Goal: Book appointment/travel/reservation

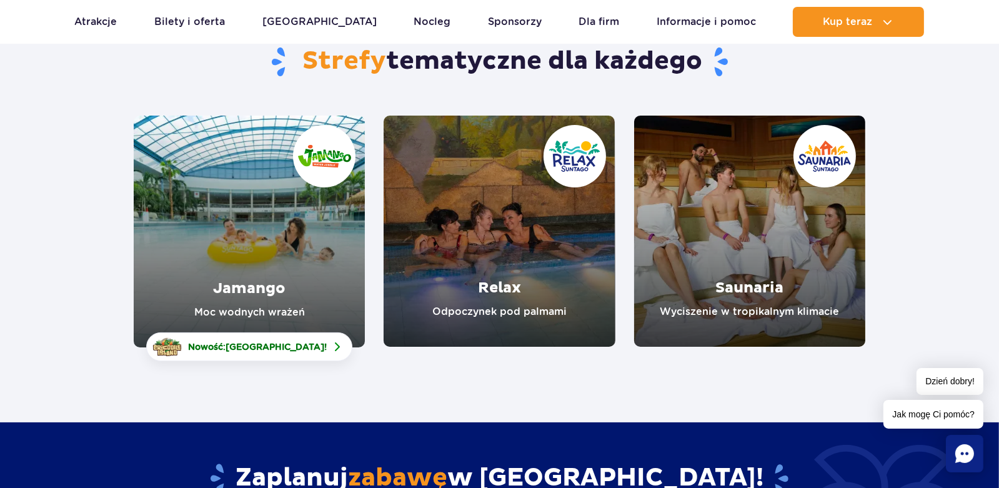
click at [292, 266] on link "Jamango" at bounding box center [249, 232] width 231 height 232
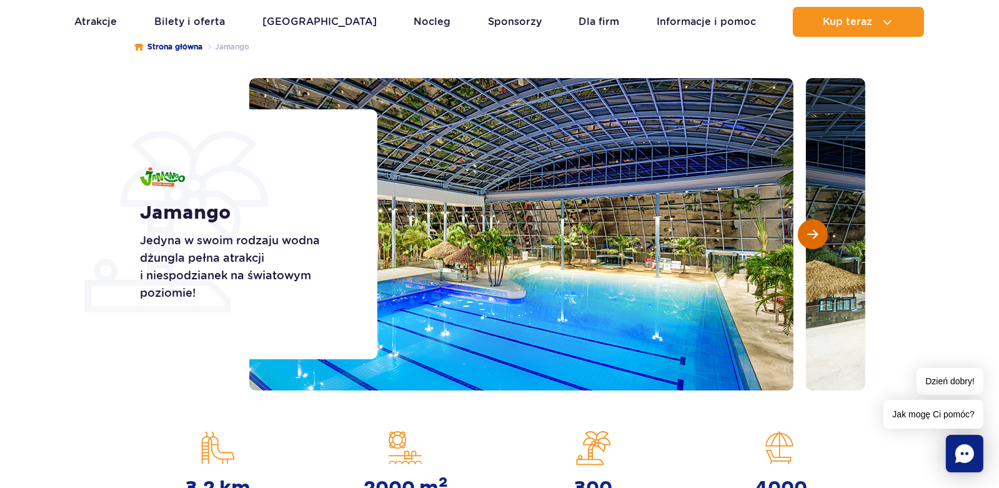
click at [816, 235] on span "Następny slajd" at bounding box center [813, 234] width 11 height 11
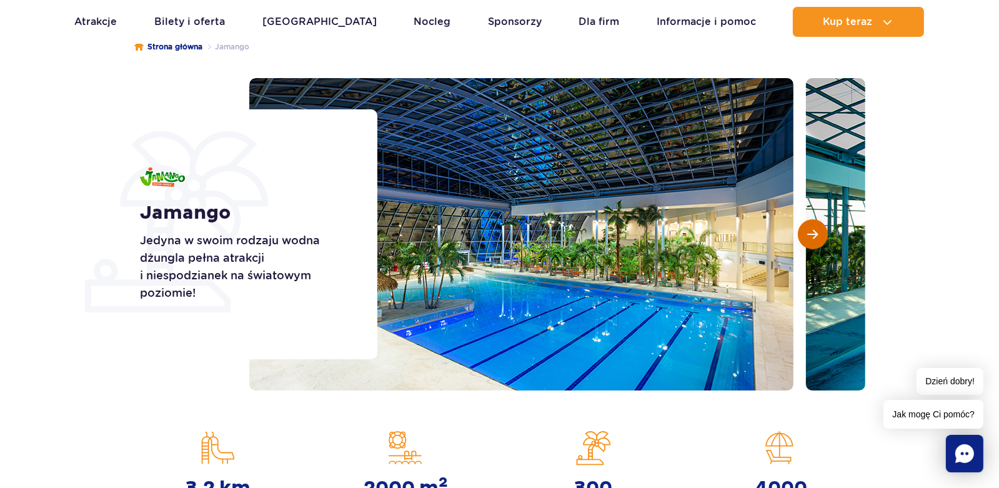
click at [816, 235] on span "Następny slajd" at bounding box center [813, 234] width 11 height 11
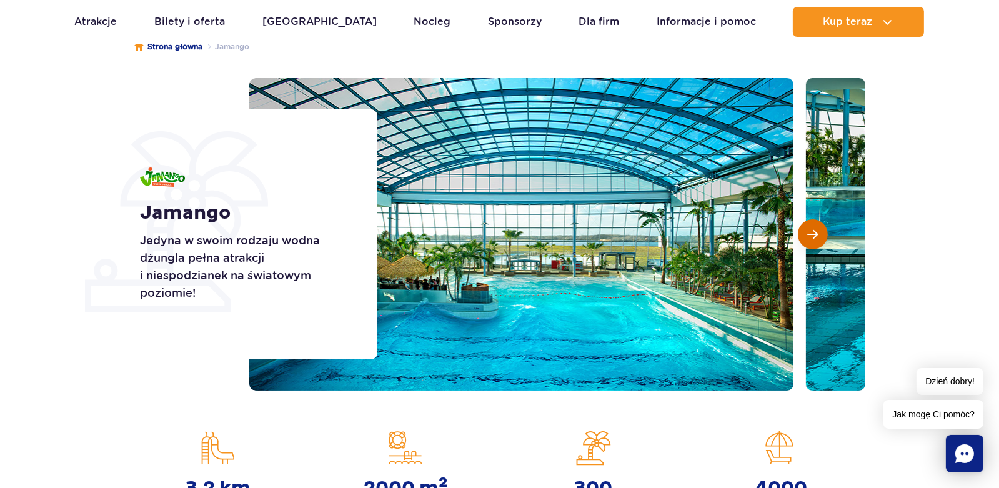
click at [816, 235] on span "Następny slajd" at bounding box center [813, 234] width 11 height 11
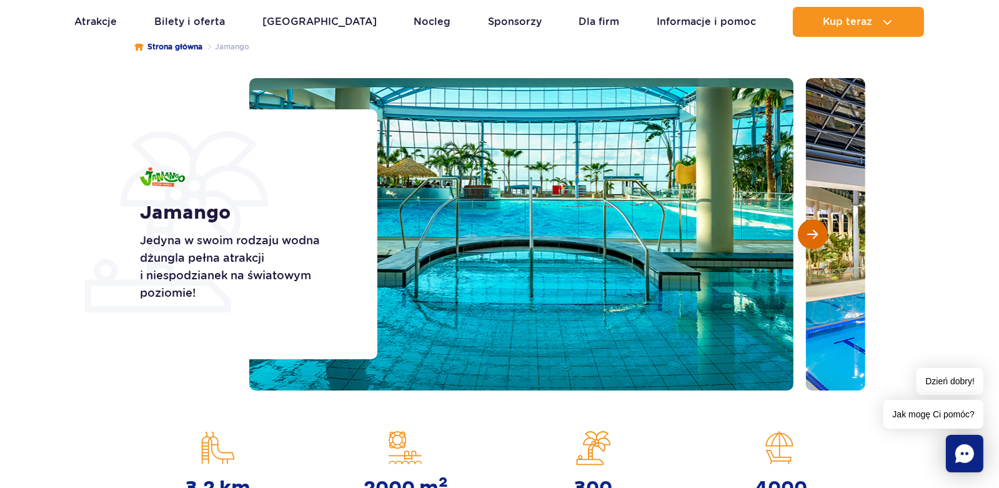
click at [816, 235] on span "Następny slajd" at bounding box center [813, 234] width 11 height 11
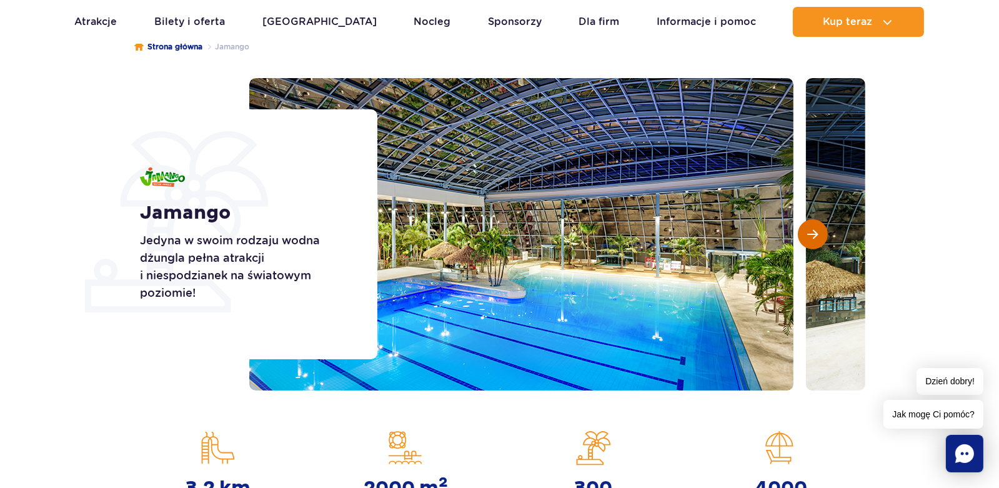
click at [816, 235] on span "Następny slajd" at bounding box center [813, 234] width 11 height 11
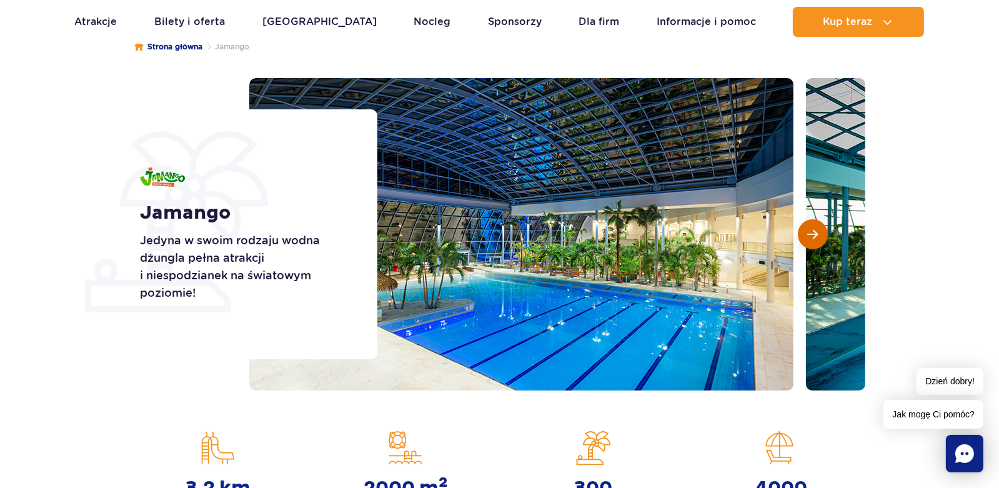
click at [816, 235] on span "Następny slajd" at bounding box center [813, 234] width 11 height 11
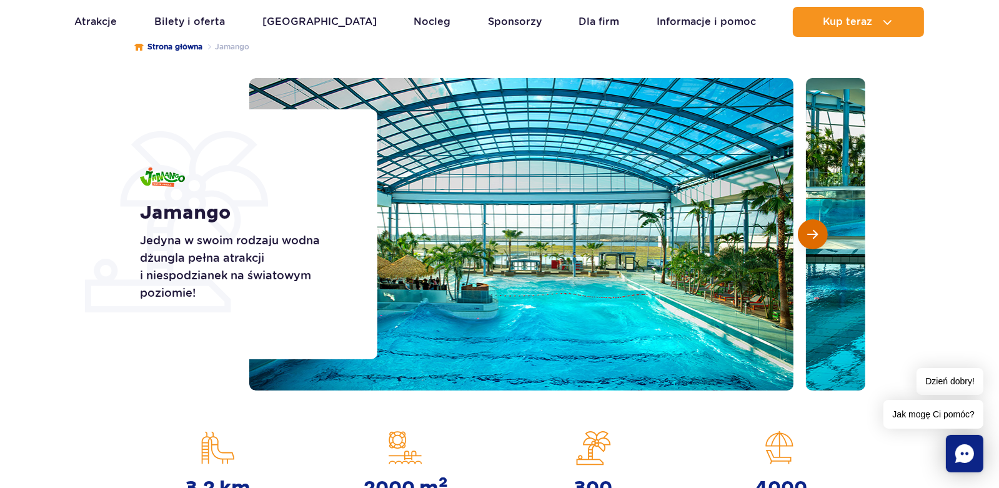
click at [816, 235] on span "Następny slajd" at bounding box center [813, 234] width 11 height 11
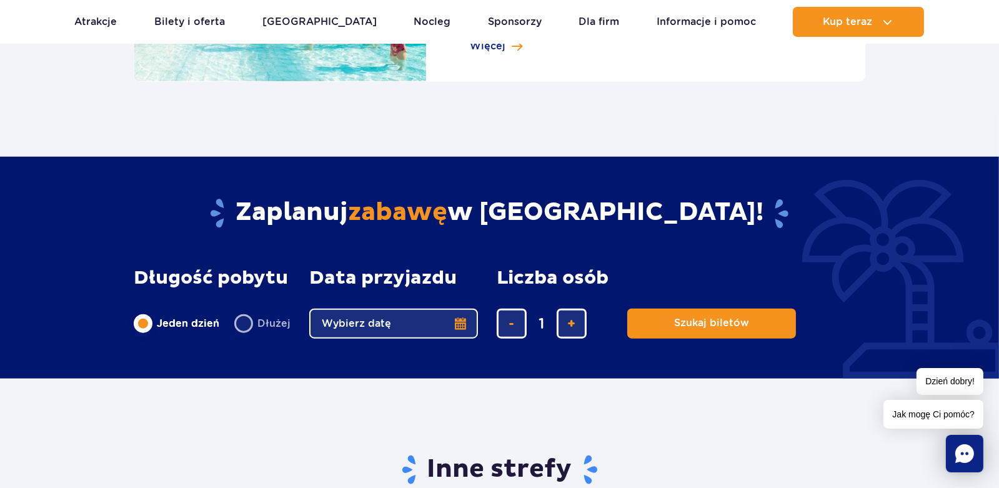
scroll to position [1811, 0]
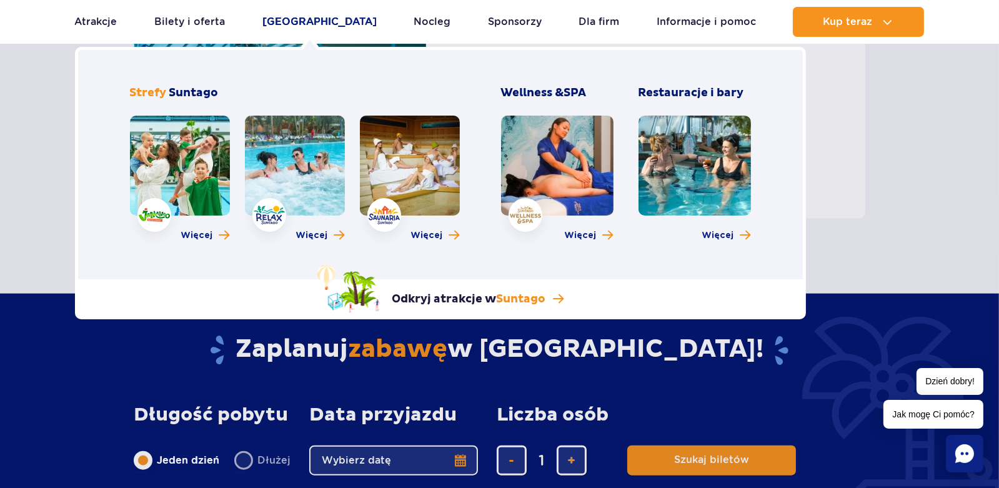
click at [292, 17] on link "Poznaj park" at bounding box center [319, 22] width 114 height 30
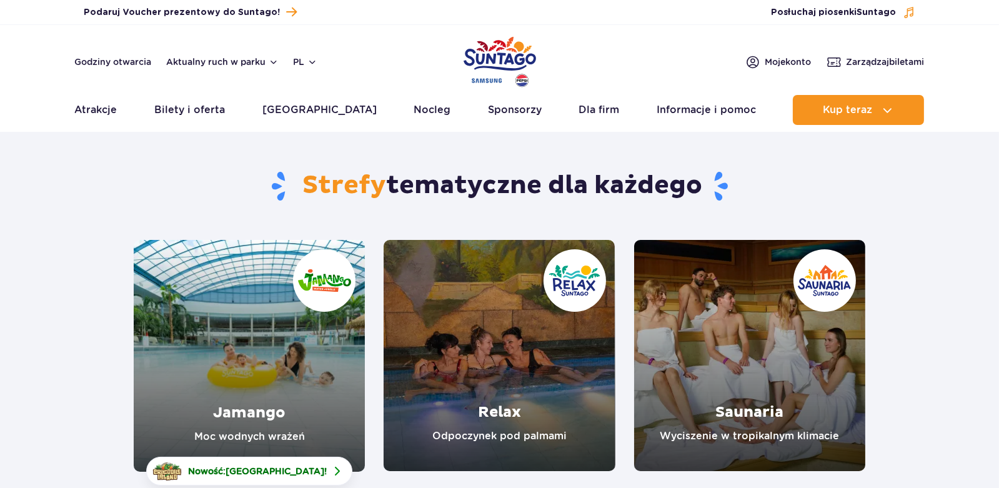
click at [457, 366] on link "Relax" at bounding box center [499, 355] width 231 height 231
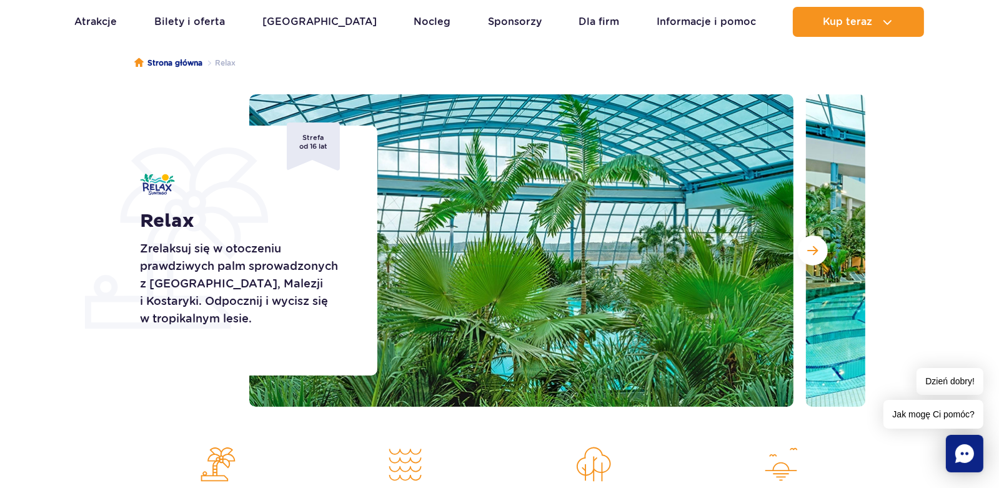
scroll to position [62, 0]
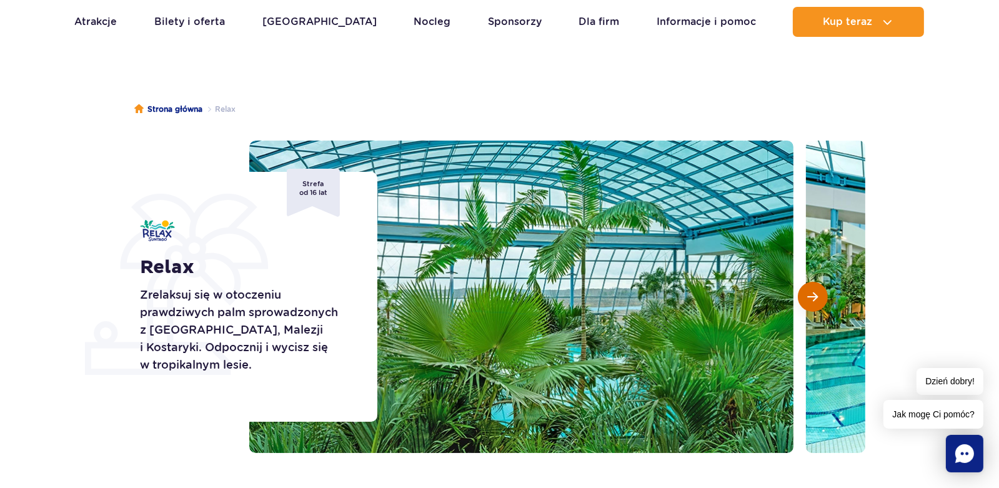
click at [808, 295] on span "Następny slajd" at bounding box center [813, 296] width 11 height 11
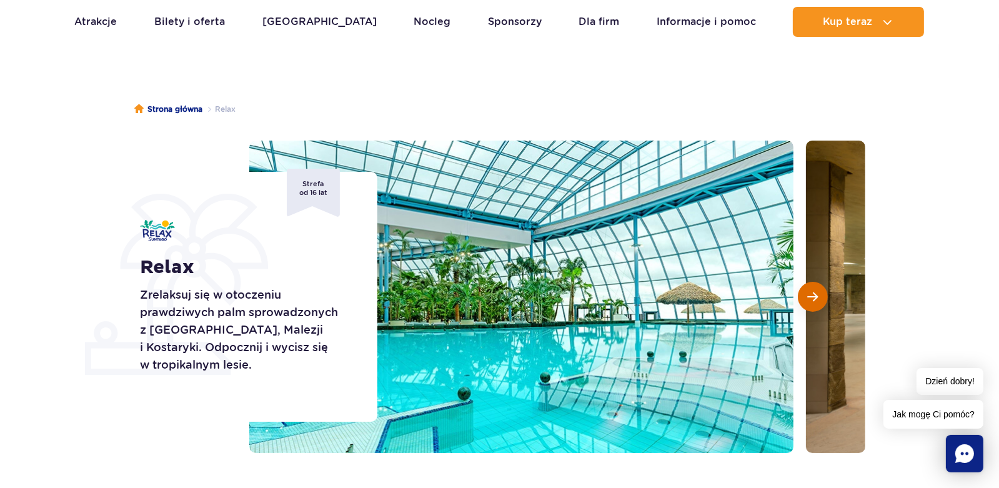
scroll to position [0, 0]
click at [808, 295] on span "Następny slajd" at bounding box center [813, 296] width 11 height 11
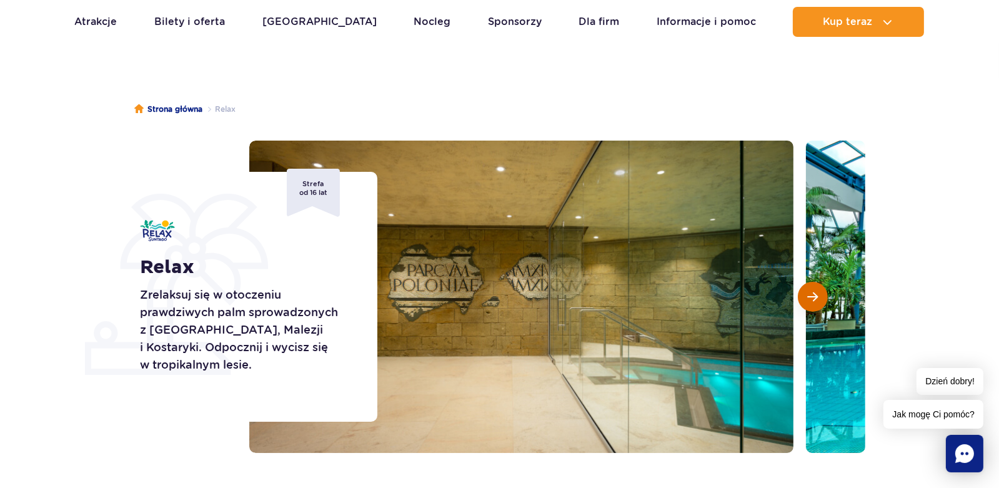
click at [808, 295] on span "Następny slajd" at bounding box center [813, 296] width 11 height 11
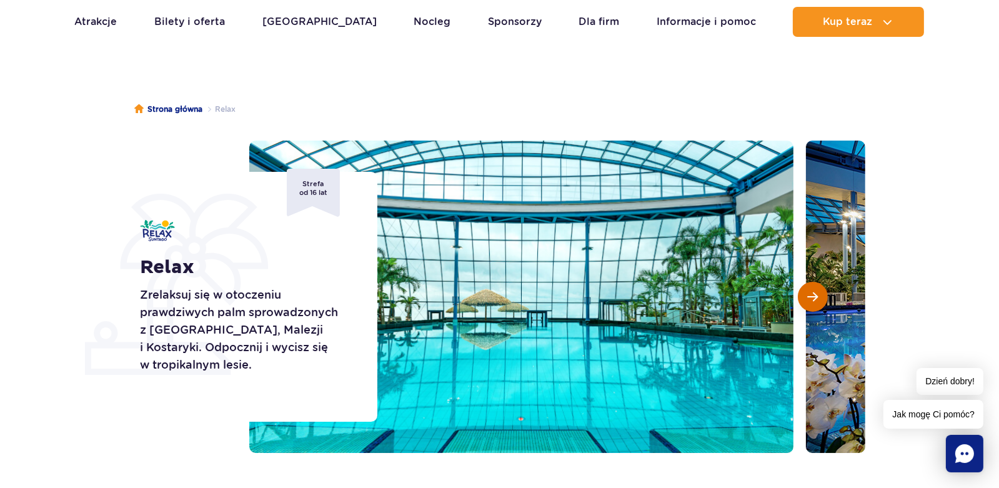
click at [808, 295] on span "Następny slajd" at bounding box center [813, 296] width 11 height 11
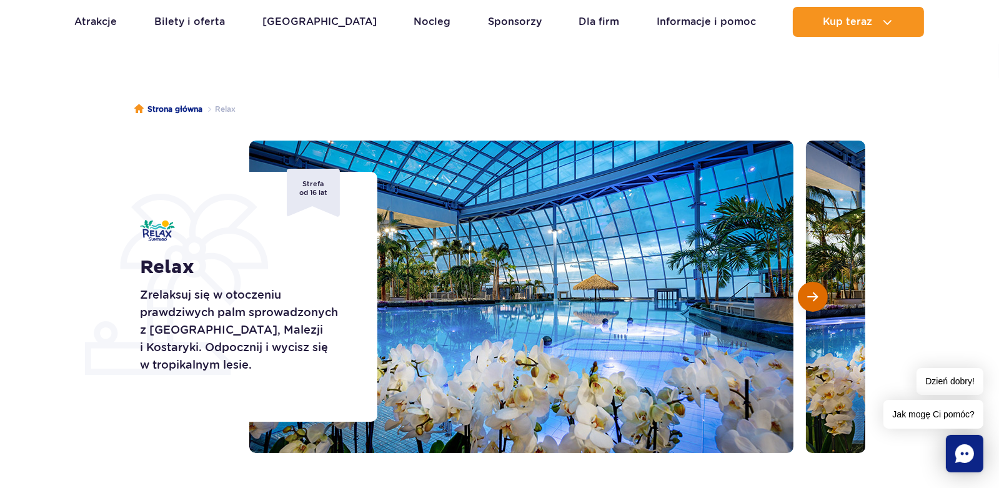
click at [808, 295] on span "Następny slajd" at bounding box center [813, 296] width 11 height 11
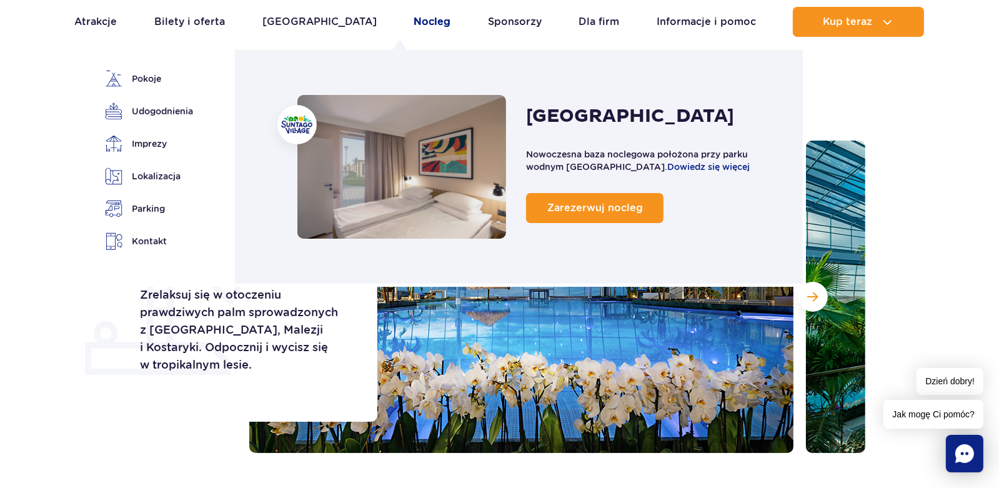
click at [413, 22] on link "Nocleg" at bounding box center [431, 22] width 37 height 30
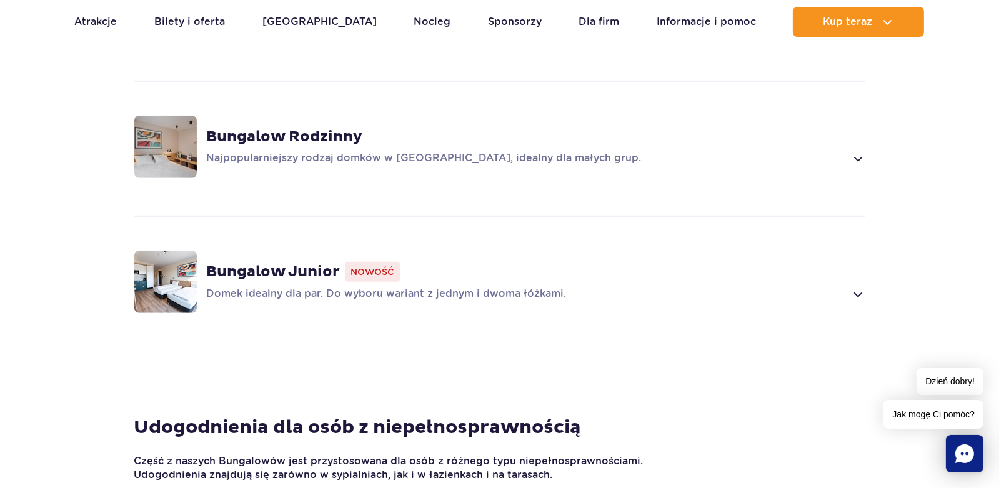
scroll to position [1061, 0]
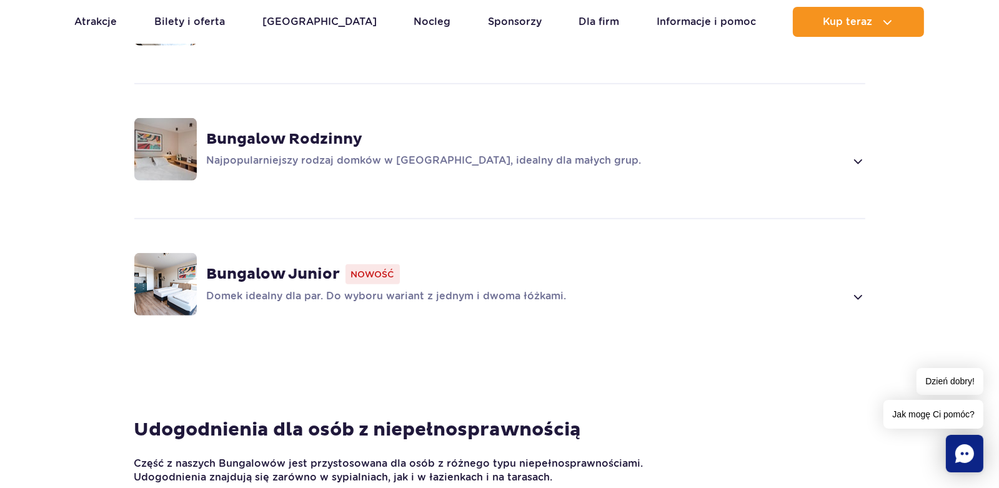
click at [685, 152] on div "Bungalow Rodzinny Najpopularniejszy rodzaj domków w Suntago Village, idealny dl…" at bounding box center [499, 149] width 801 height 132
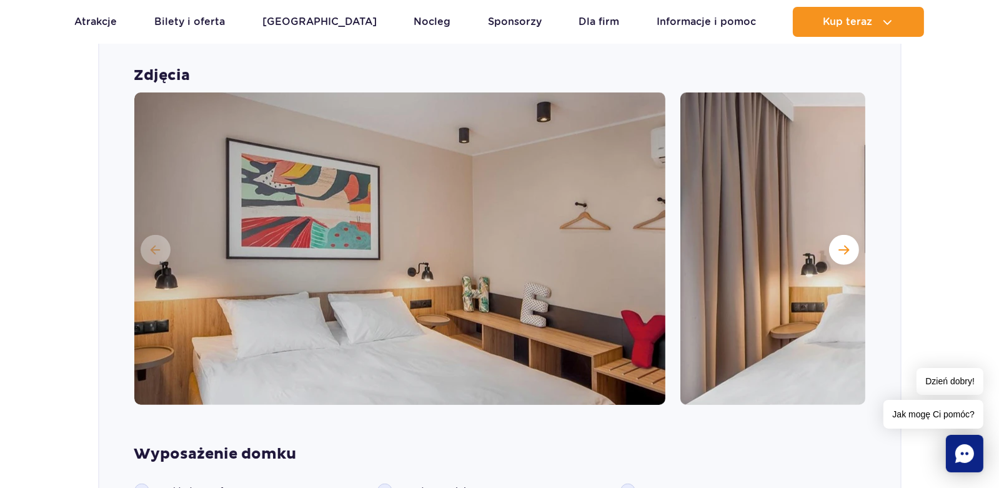
scroll to position [1254, 0]
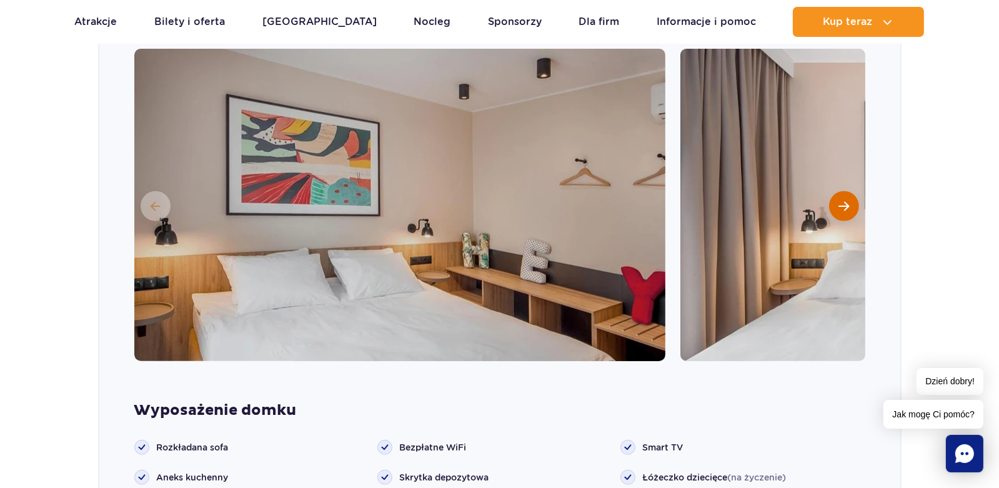
click at [843, 200] on span "Następny slajd" at bounding box center [843, 205] width 11 height 11
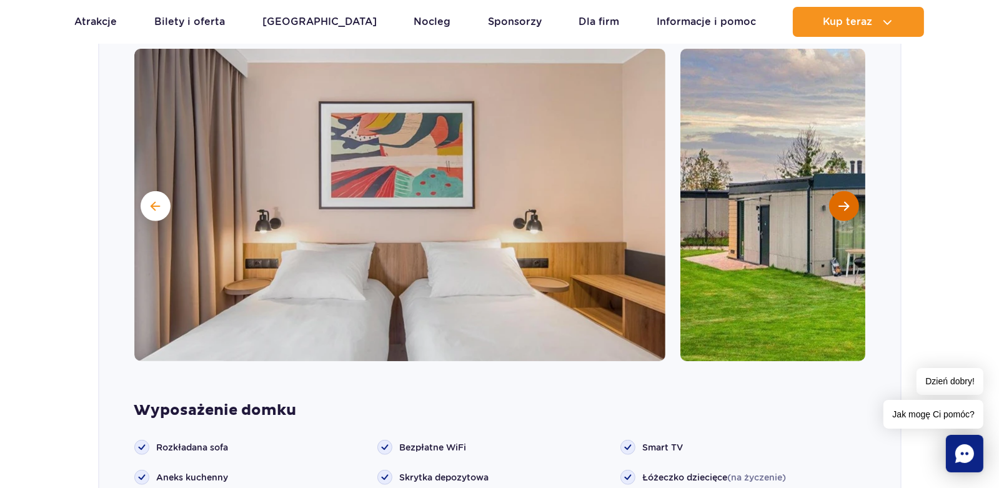
click at [843, 200] on span "Następny slajd" at bounding box center [843, 205] width 11 height 11
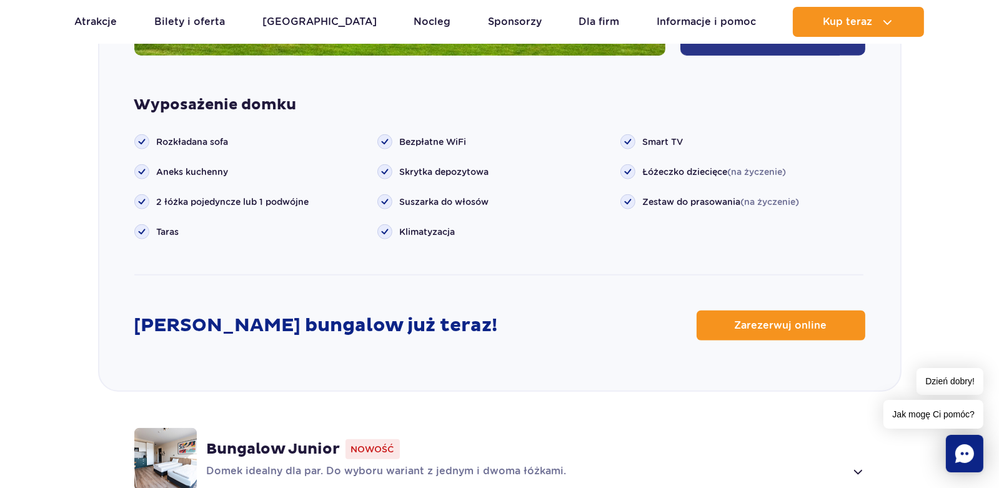
scroll to position [1566, 0]
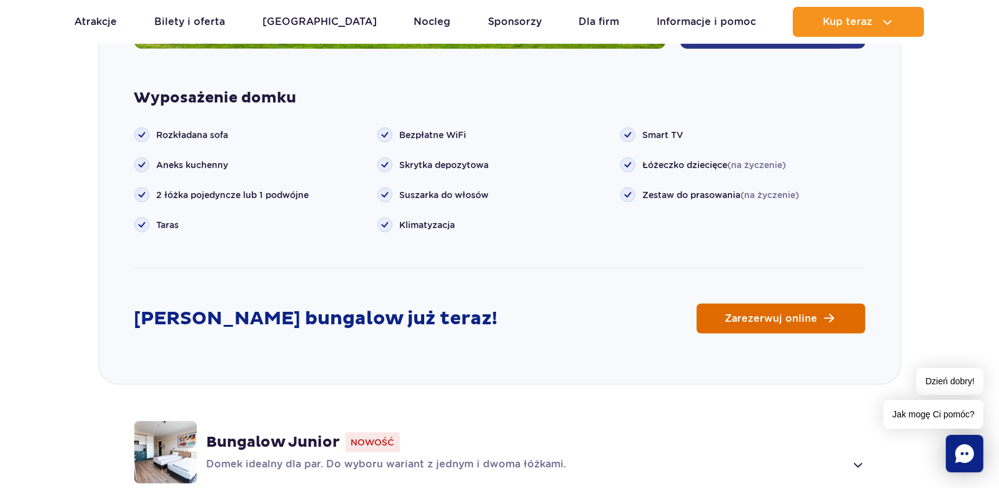
click at [762, 314] on span "Zarezerwuj online" at bounding box center [771, 319] width 92 height 10
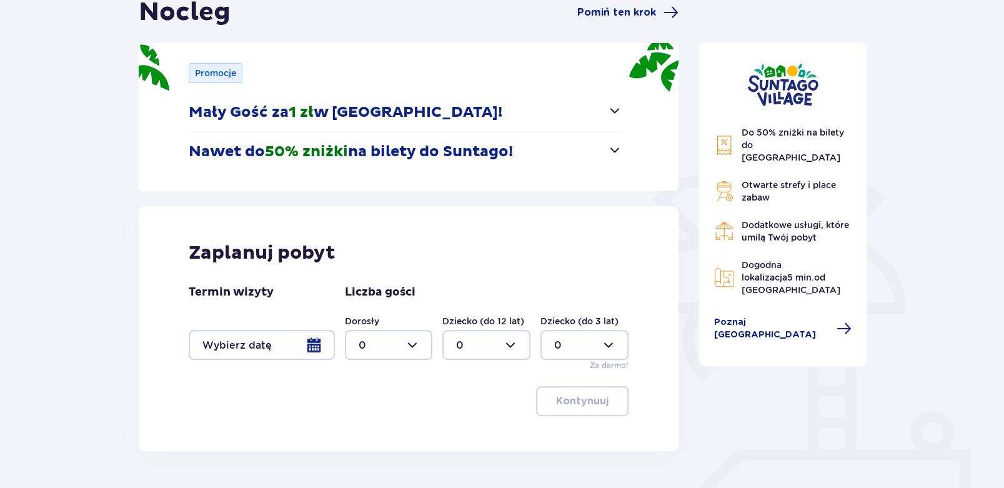
scroll to position [205, 0]
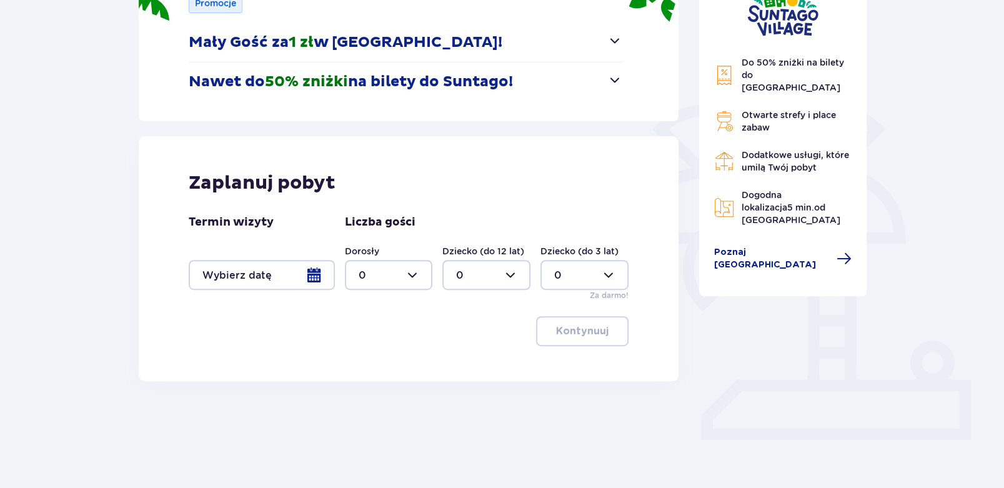
click at [319, 268] on div at bounding box center [262, 275] width 146 height 30
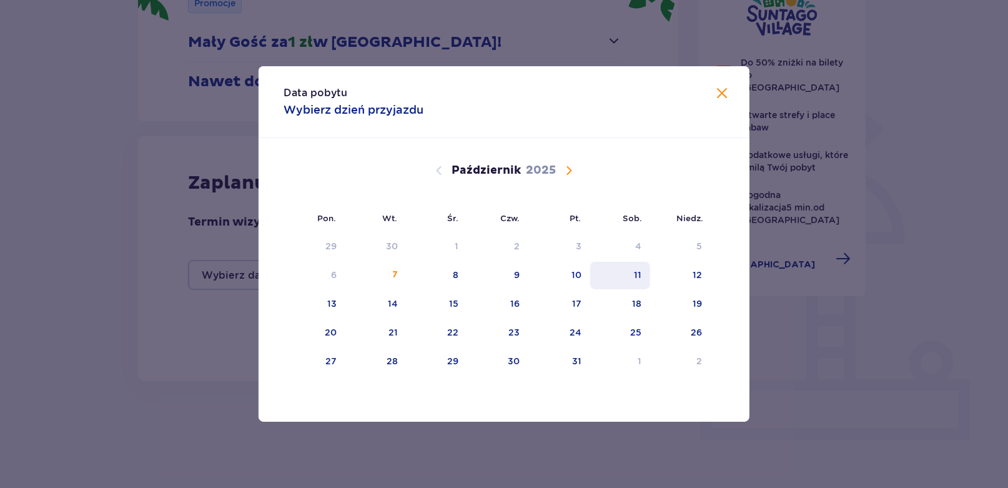
drag, startPoint x: 572, startPoint y: 270, endPoint x: 643, endPoint y: 274, distance: 70.7
click at [573, 270] on div "10" at bounding box center [577, 275] width 10 height 12
click at [647, 274] on div "11" at bounding box center [620, 275] width 61 height 27
type input "[DATE] - [DATE]"
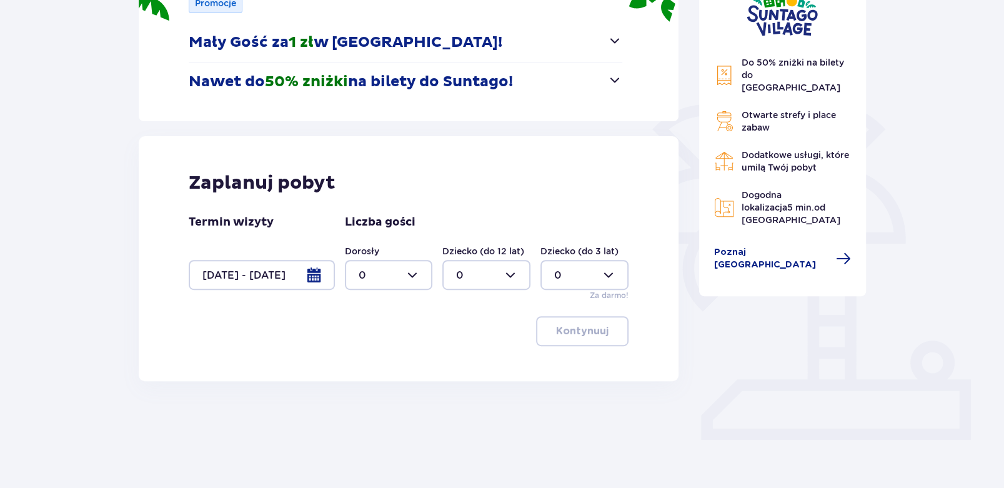
click at [893, 392] on div "Nocleg Pomiń ten krok Promocje Mały Gość za 1 zł w [GEOGRAPHIC_DATA]! Noc za zł…" at bounding box center [502, 207] width 1004 height 631
click at [417, 266] on div at bounding box center [389, 275] width 88 height 30
click at [376, 360] on div "2" at bounding box center [388, 366] width 61 height 14
click at [464, 274] on div at bounding box center [486, 275] width 88 height 30
click at [503, 250] on label "Dziecko (do 12 lat)" at bounding box center [483, 251] width 82 height 12
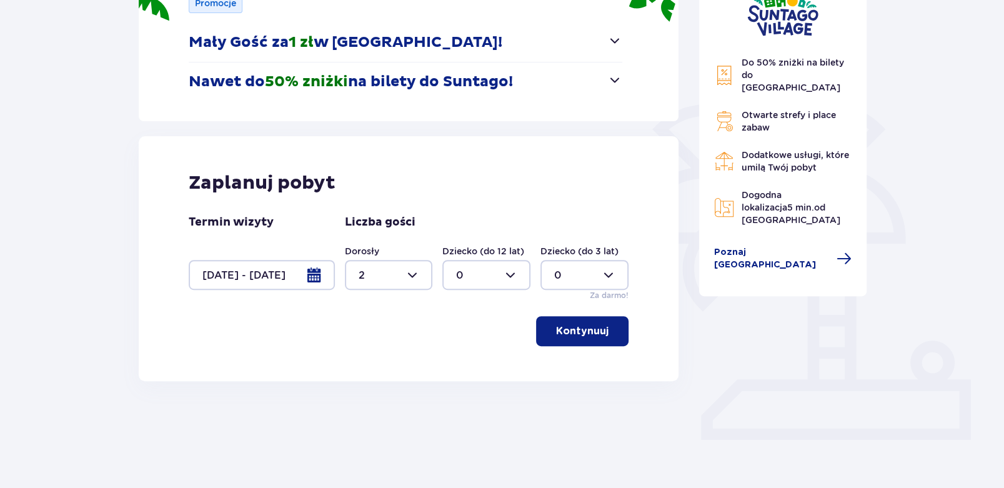
click at [415, 284] on div at bounding box center [389, 275] width 88 height 30
click at [380, 393] on div "3" at bounding box center [388, 392] width 61 height 14
type input "3"
click at [583, 337] on p "Kontynuuj" at bounding box center [582, 331] width 52 height 14
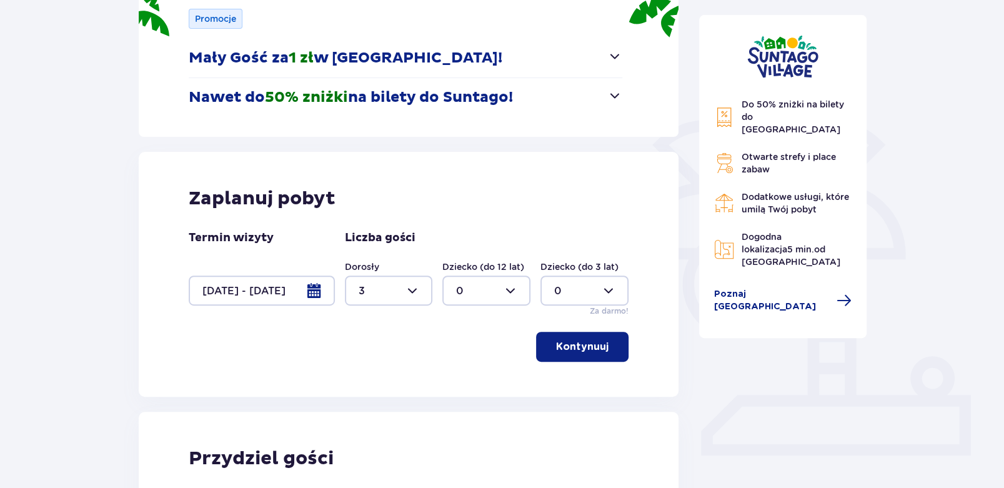
scroll to position [217, 0]
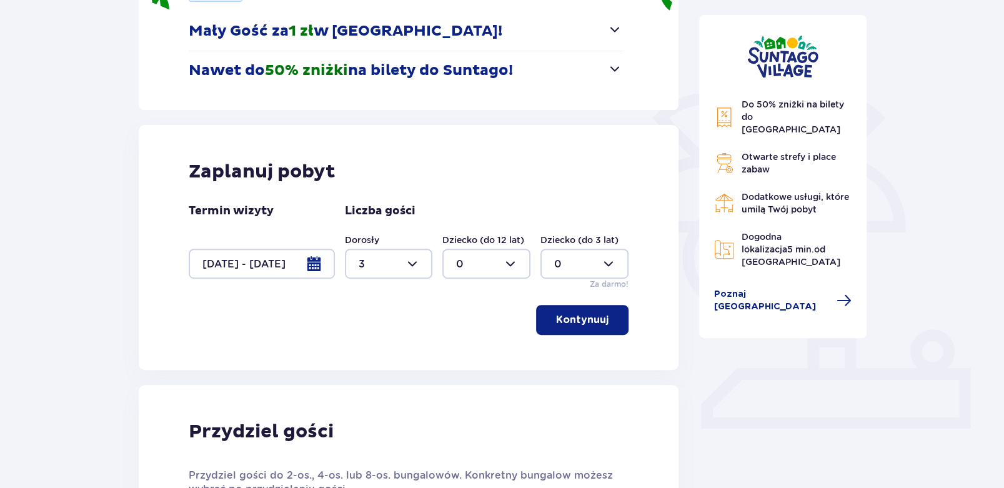
click at [473, 261] on div at bounding box center [486, 264] width 88 height 30
click at [608, 320] on span "button" at bounding box center [610, 319] width 15 height 15
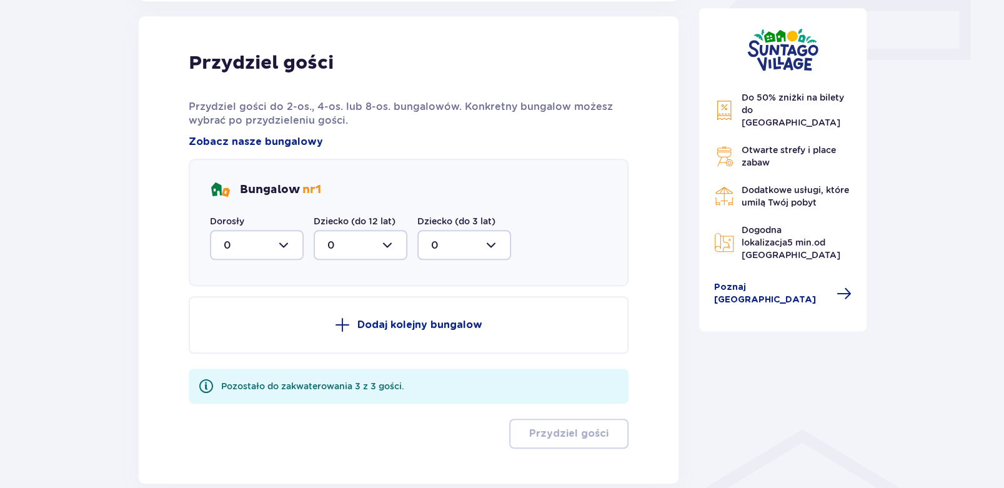
scroll to position [586, 0]
click at [279, 248] on div at bounding box center [257, 244] width 94 height 30
click at [232, 352] on span "3" at bounding box center [256, 361] width 91 height 26
type input "3"
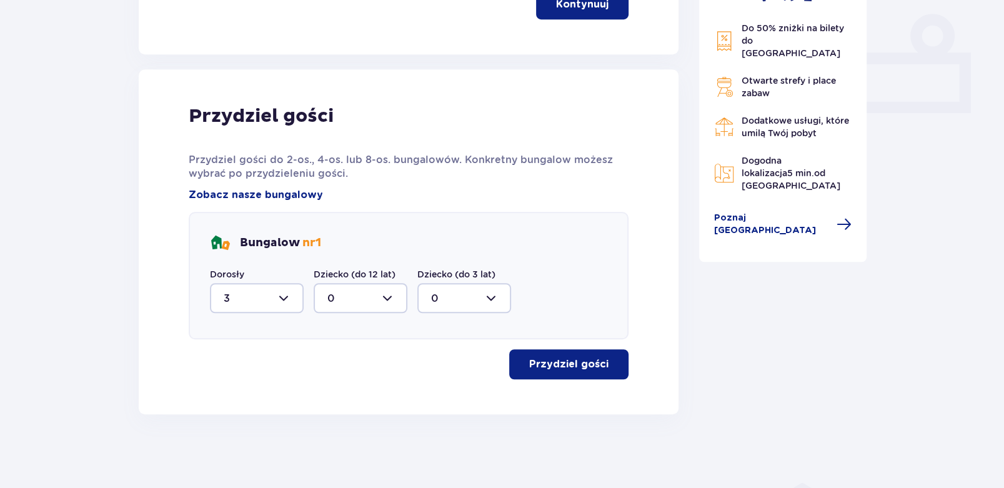
click at [580, 373] on button "Przydziel gości" at bounding box center [568, 364] width 119 height 30
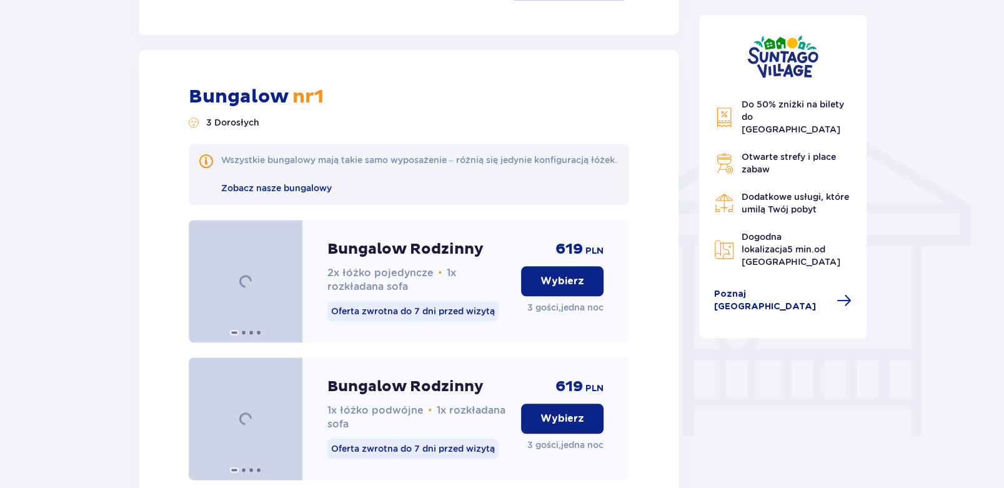
scroll to position [945, 0]
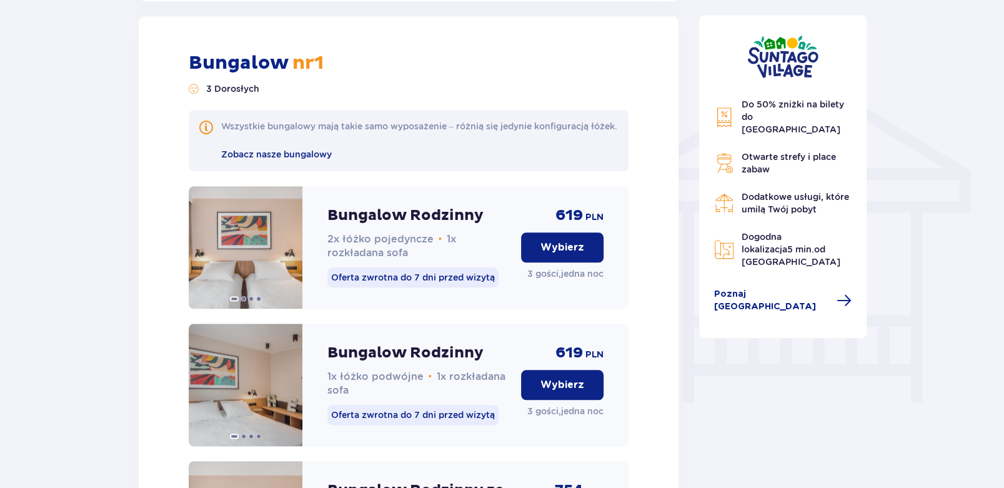
click at [575, 254] on p "Wybierz" at bounding box center [562, 247] width 44 height 14
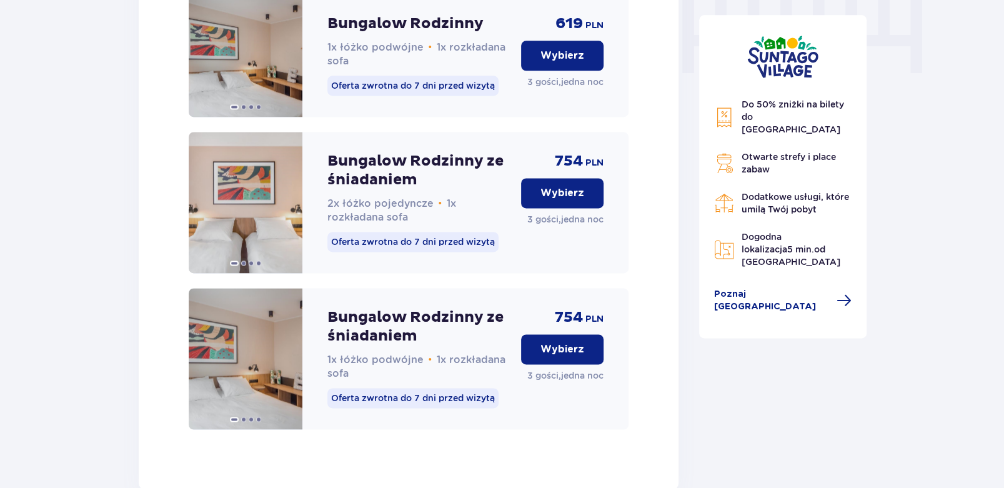
scroll to position [1344, 0]
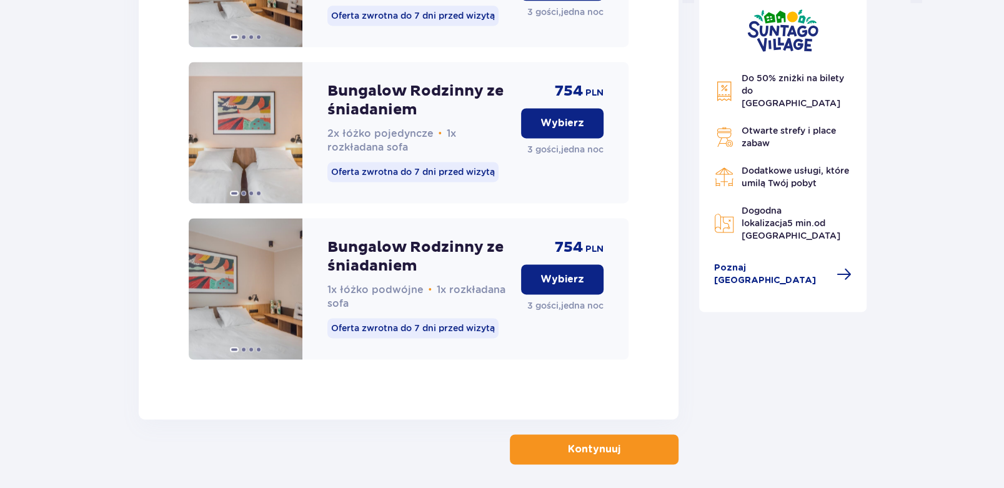
click at [555, 130] on p "Wybierz" at bounding box center [562, 123] width 44 height 14
click at [601, 456] on p "Kontynuuj" at bounding box center [594, 449] width 52 height 14
